Goal: Transaction & Acquisition: Book appointment/travel/reservation

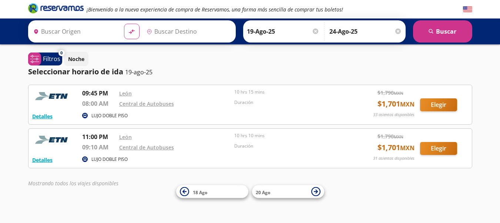
type input "[GEOGRAPHIC_DATA], [GEOGRAPHIC_DATA]"
type input "Central de Autobuses, [GEOGRAPHIC_DATA][PERSON_NAME]"
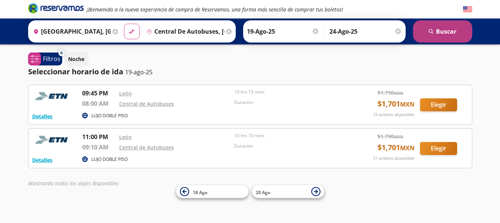
click at [447, 36] on button "search [GEOGRAPHIC_DATA]" at bounding box center [442, 31] width 59 height 22
click at [268, 32] on input "19-Ago-25" at bounding box center [283, 31] width 73 height 19
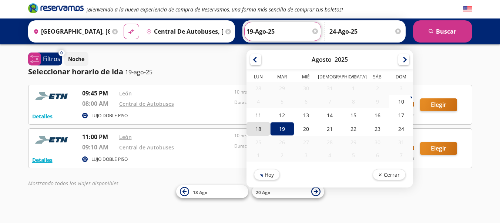
click at [259, 131] on div "18" at bounding box center [259, 129] width 24 height 14
type input "18-Ago-25"
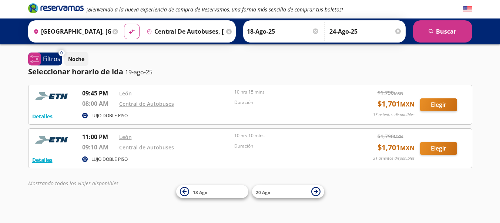
click at [360, 31] on input "24-Ago-25" at bounding box center [366, 31] width 73 height 19
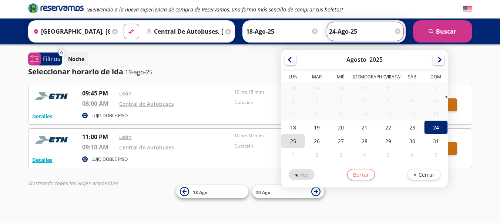
click at [292, 142] on div "25" at bounding box center [293, 141] width 24 height 14
type input "25-Ago-25"
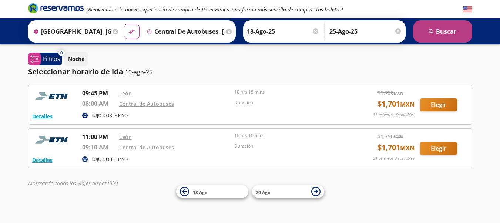
click at [441, 35] on button "search [GEOGRAPHIC_DATA]" at bounding box center [442, 31] width 59 height 22
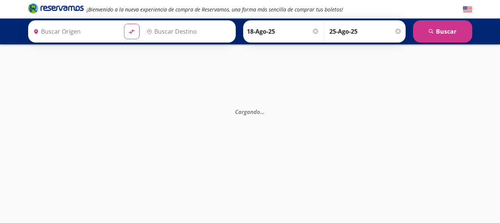
type input "Central de Autobuses, [GEOGRAPHIC_DATA][PERSON_NAME]"
type input "[GEOGRAPHIC_DATA], [GEOGRAPHIC_DATA]"
